Goal: Obtain resource: Download file/media

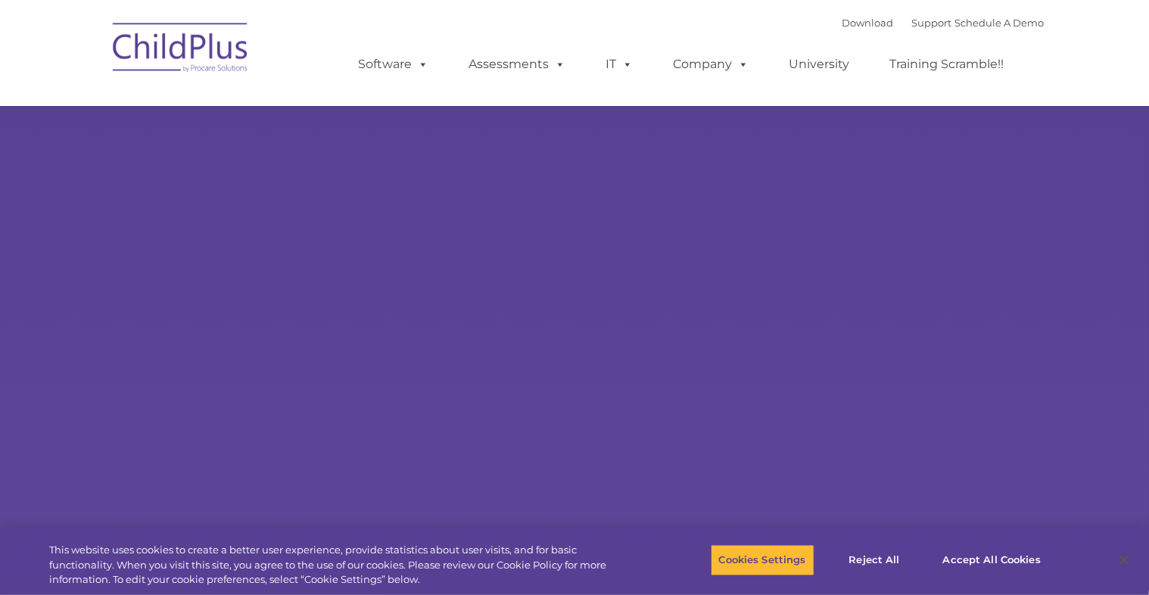
select select "MEDIUM"
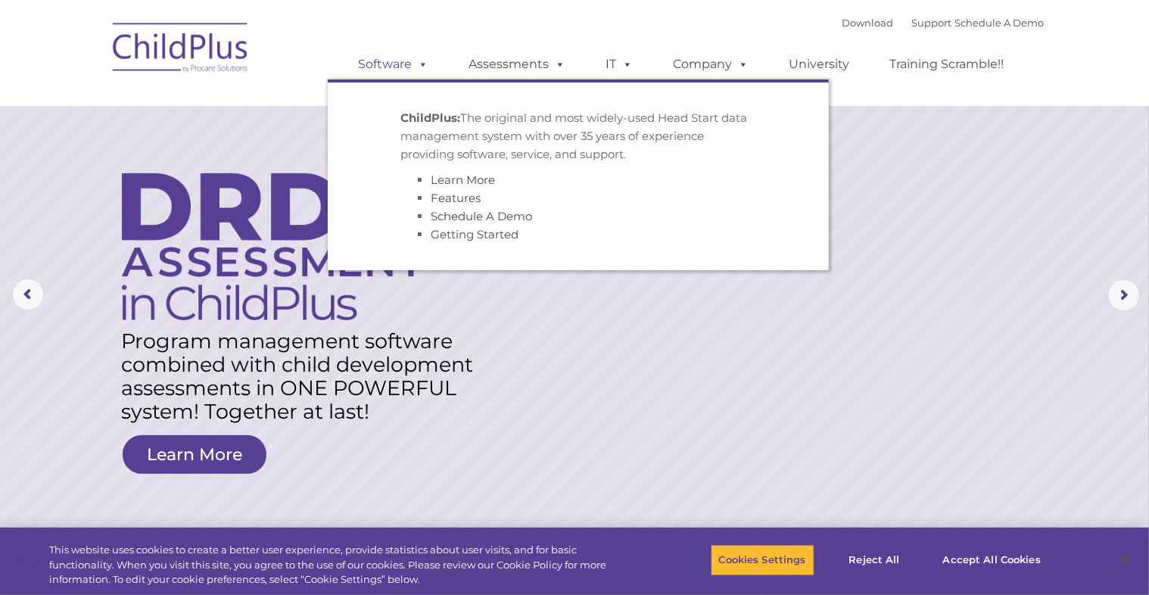
click at [388, 68] on link "Software" at bounding box center [393, 64] width 101 height 30
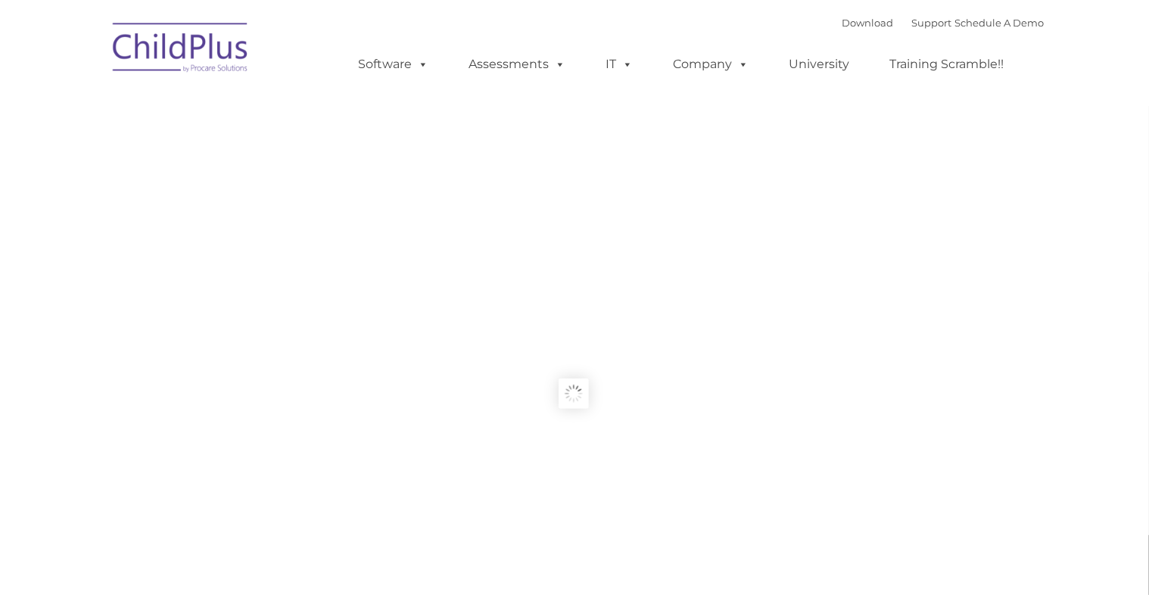
type input ""
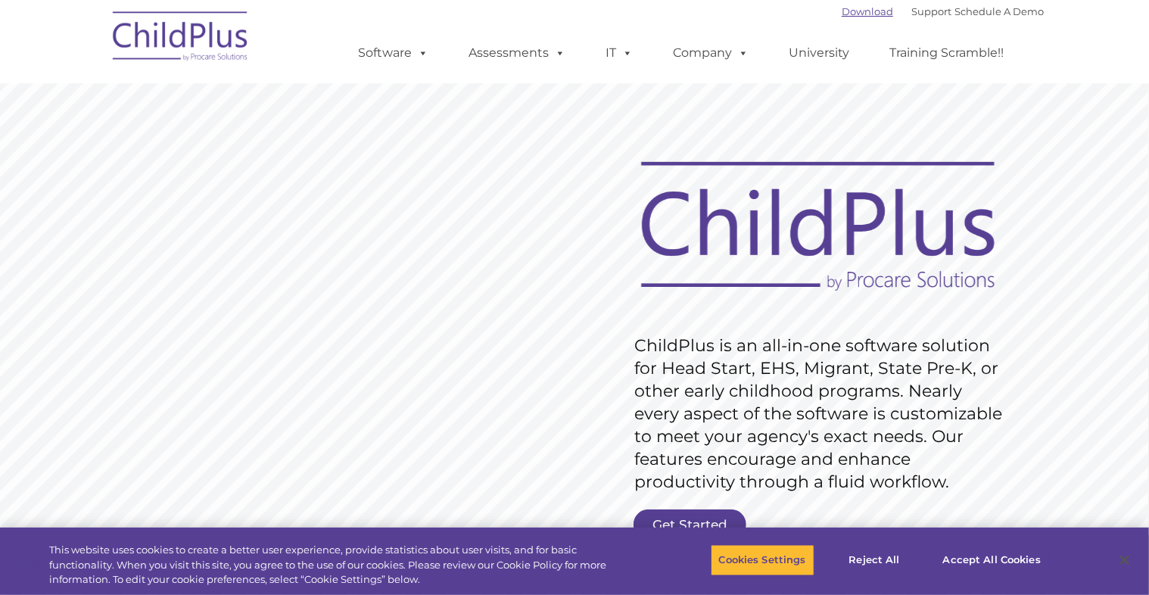
click at [842, 8] on link "Download" at bounding box center [867, 11] width 51 height 12
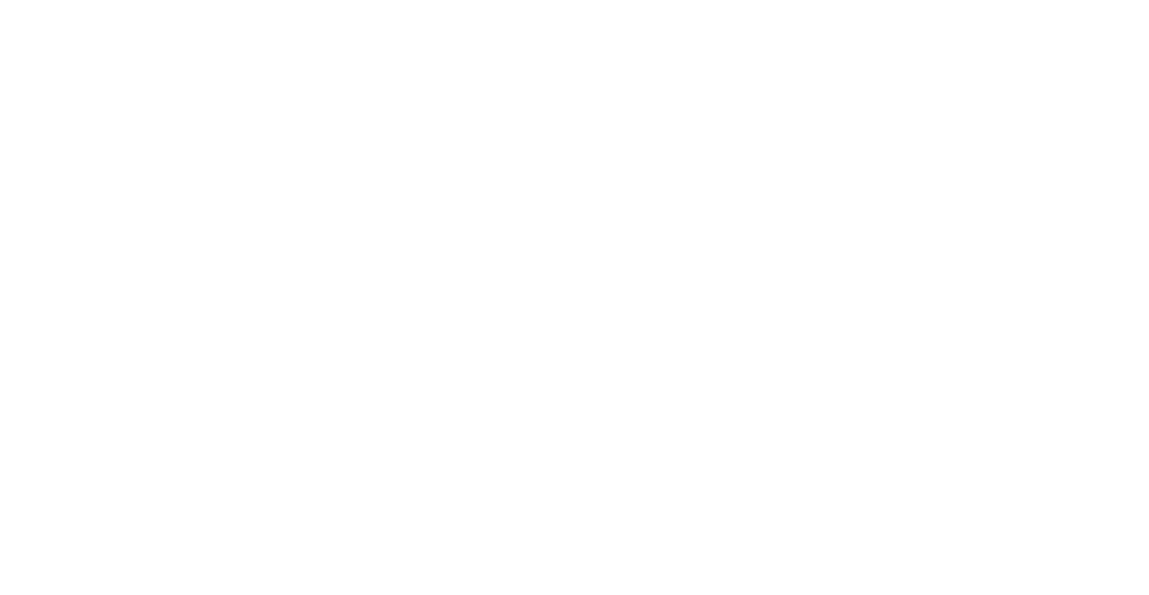
type input ""
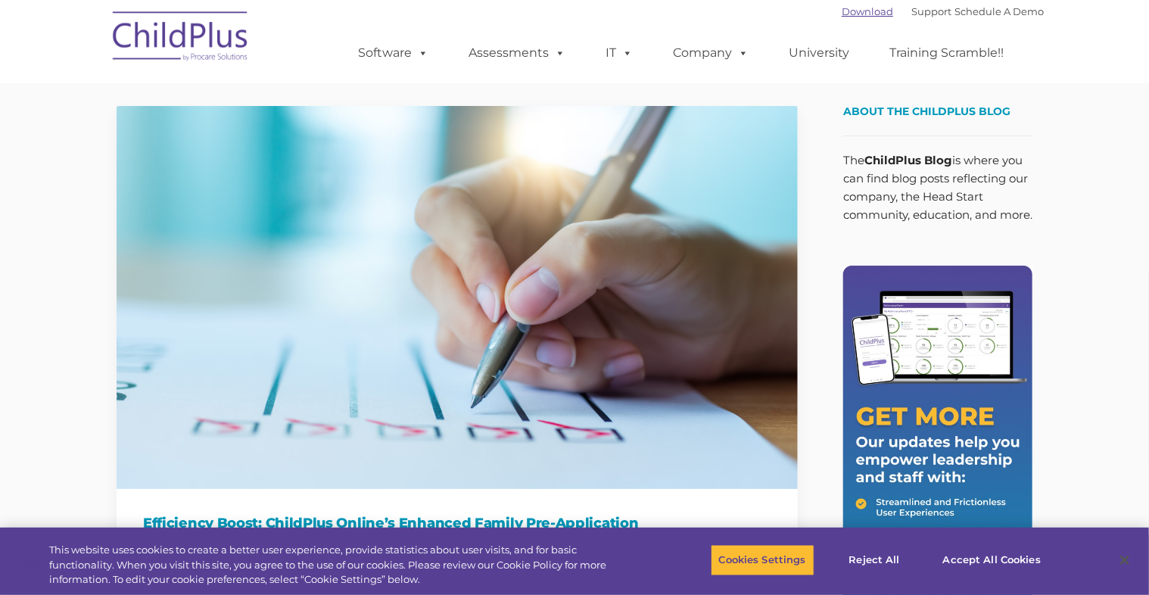
click at [842, 8] on link "Download" at bounding box center [867, 11] width 51 height 12
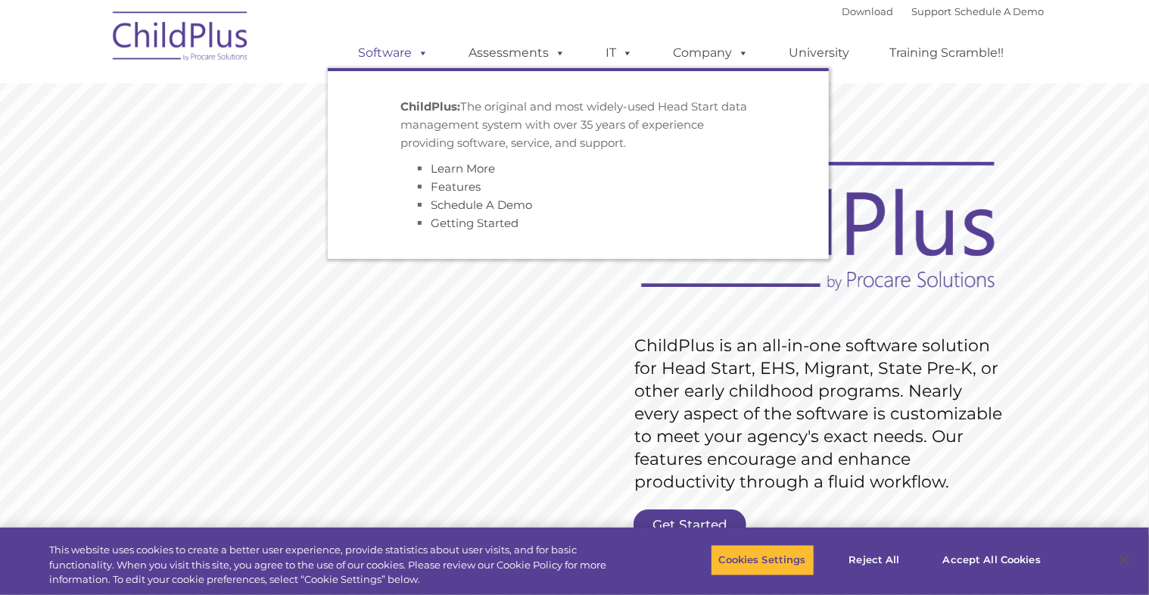
click at [425, 52] on span at bounding box center [420, 52] width 17 height 14
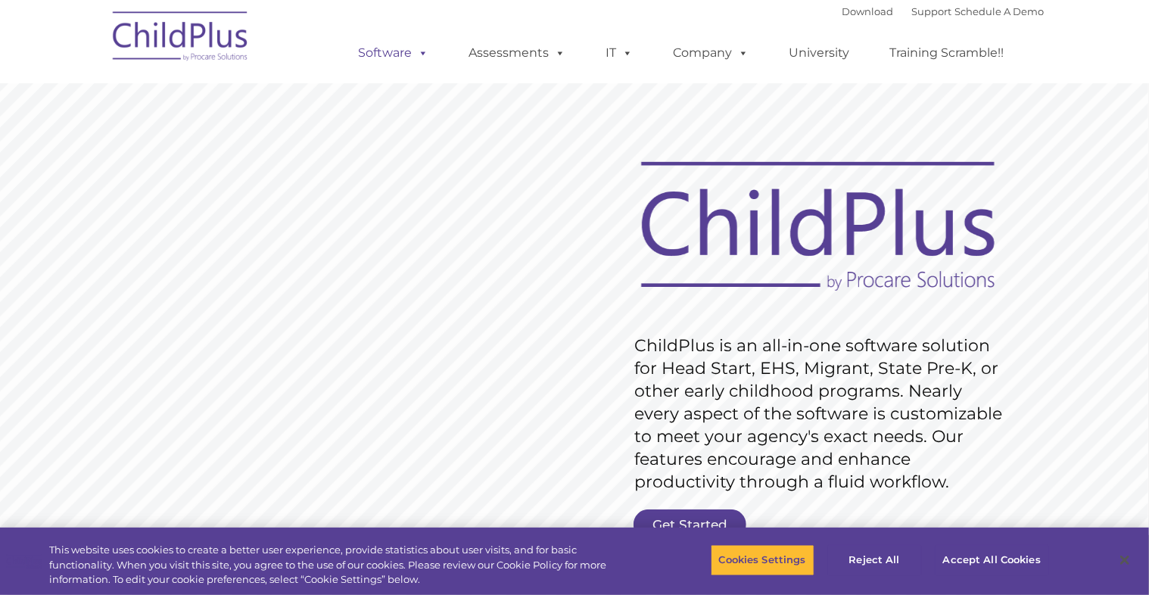
click at [425, 52] on span at bounding box center [420, 52] width 17 height 14
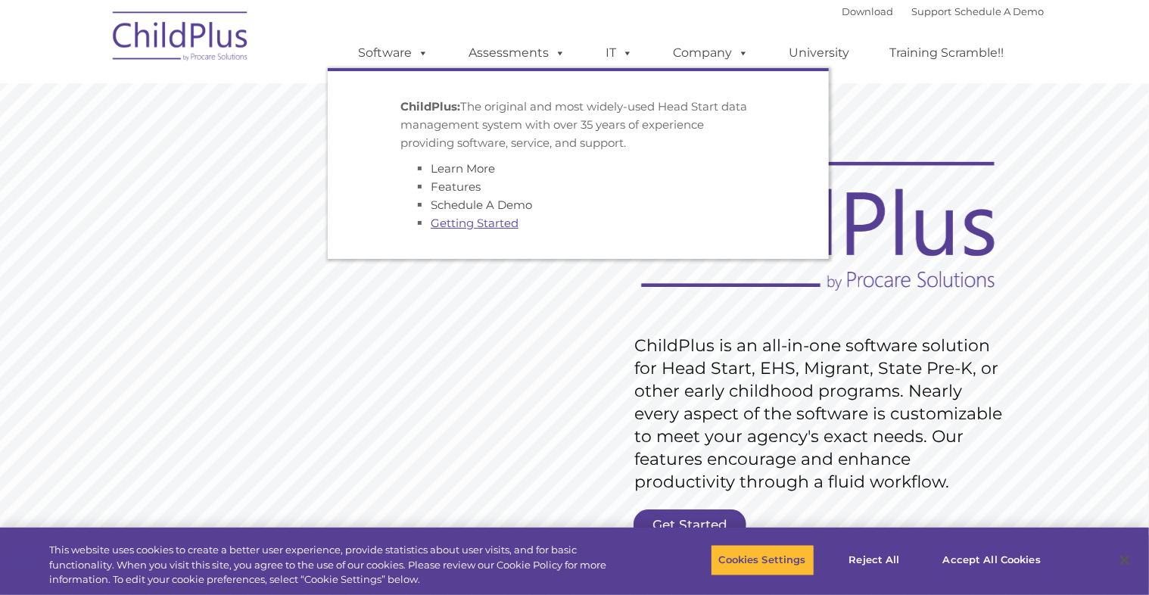
click at [503, 218] on link "Getting Started" at bounding box center [475, 223] width 88 height 14
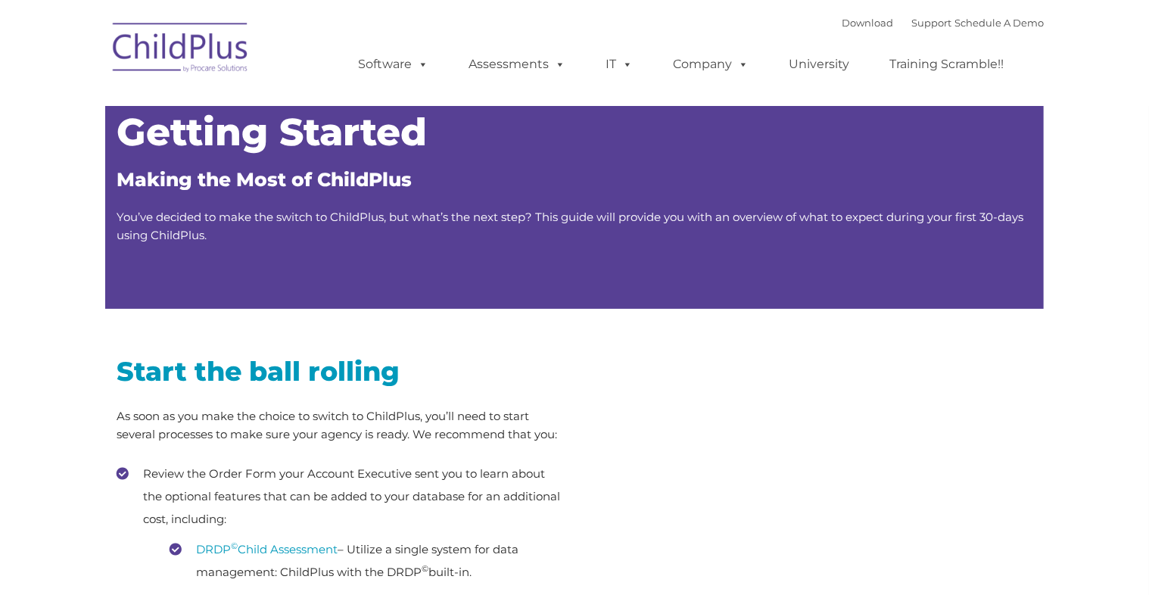
type input ""
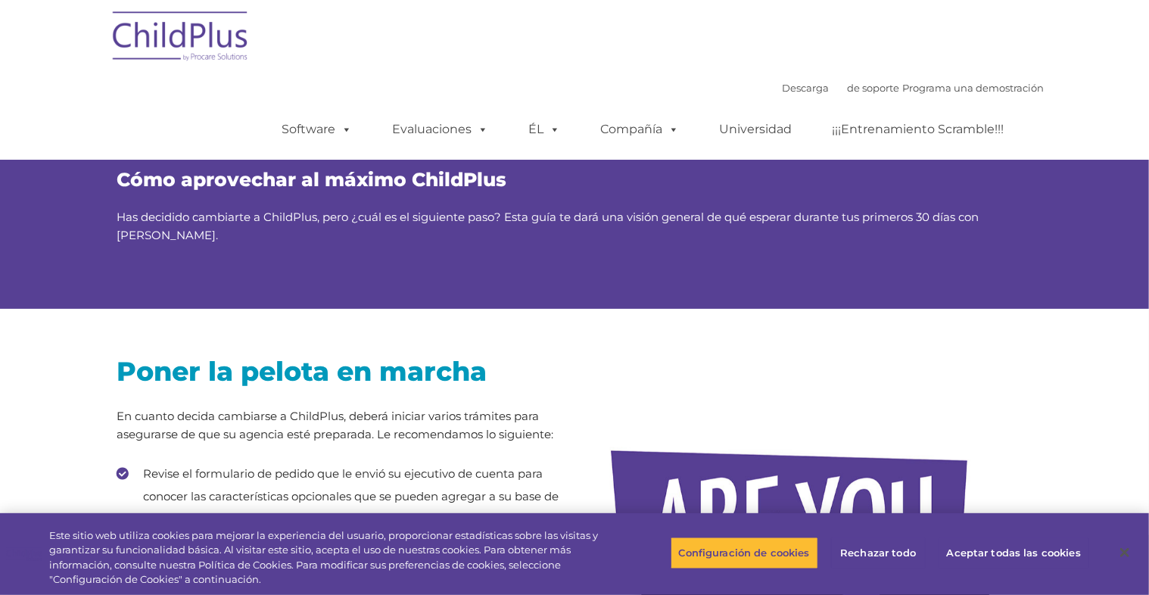
click at [963, 372] on div at bounding box center [809, 562] width 424 height 454
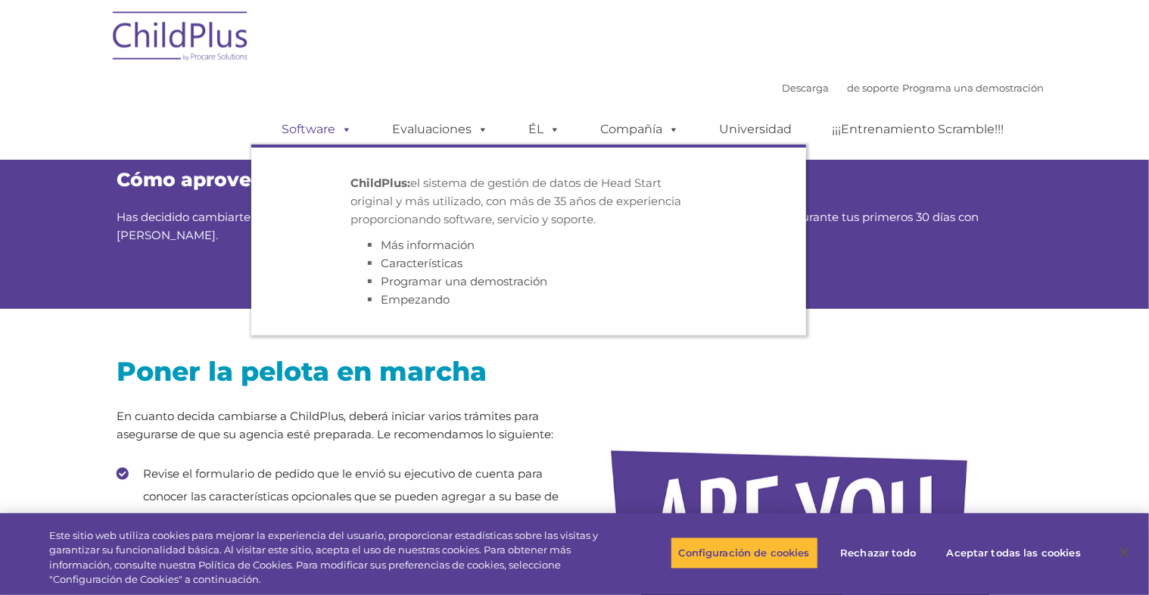
click at [347, 131] on span at bounding box center [343, 129] width 17 height 14
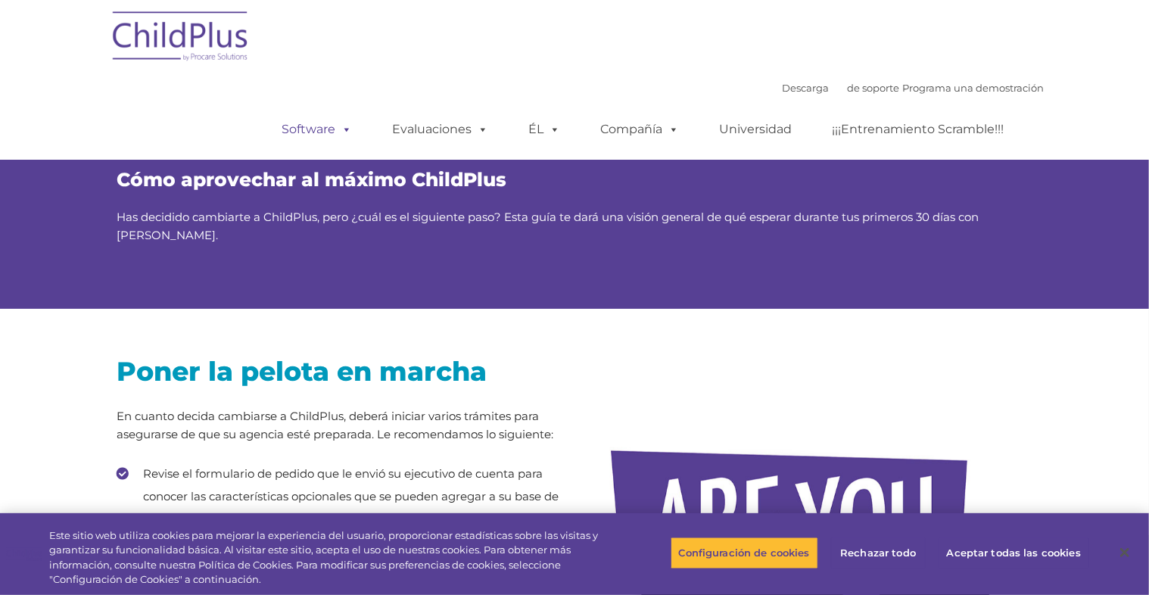
click at [347, 131] on span at bounding box center [343, 129] width 17 height 14
click at [783, 90] on font "Descarga" at bounding box center [805, 88] width 47 height 12
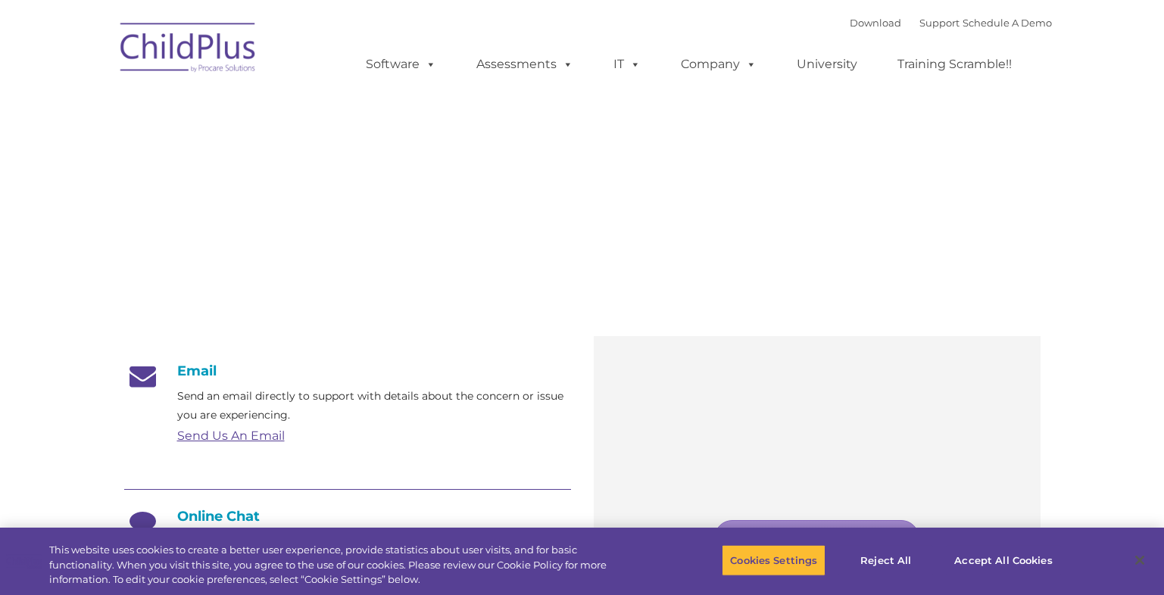
type input ""
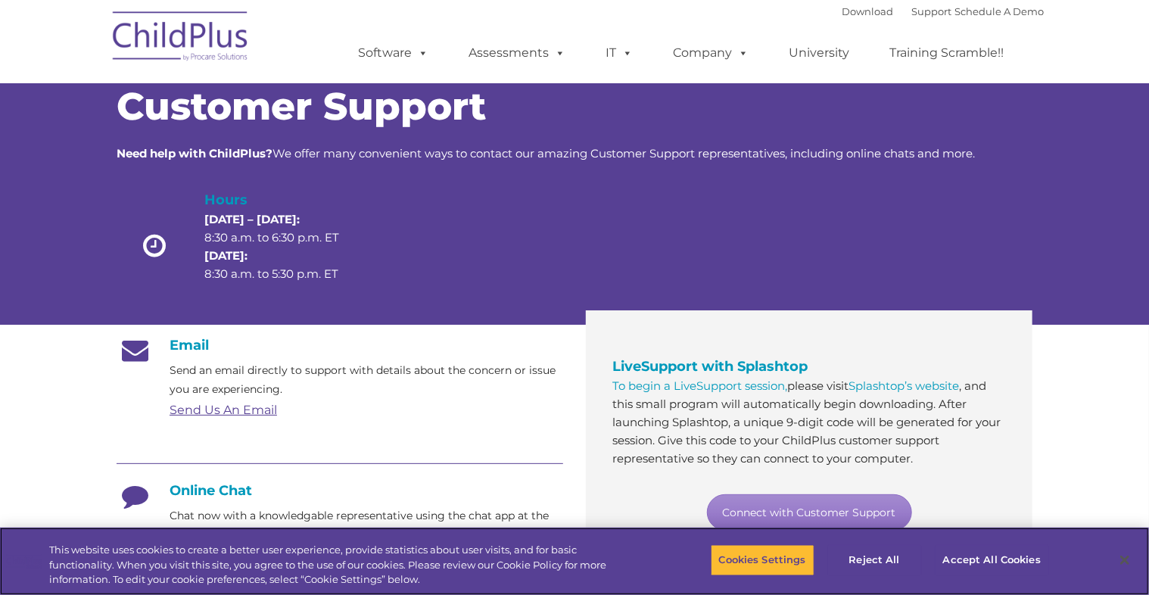
scroll to position [5, 0]
